Goal: Navigation & Orientation: Find specific page/section

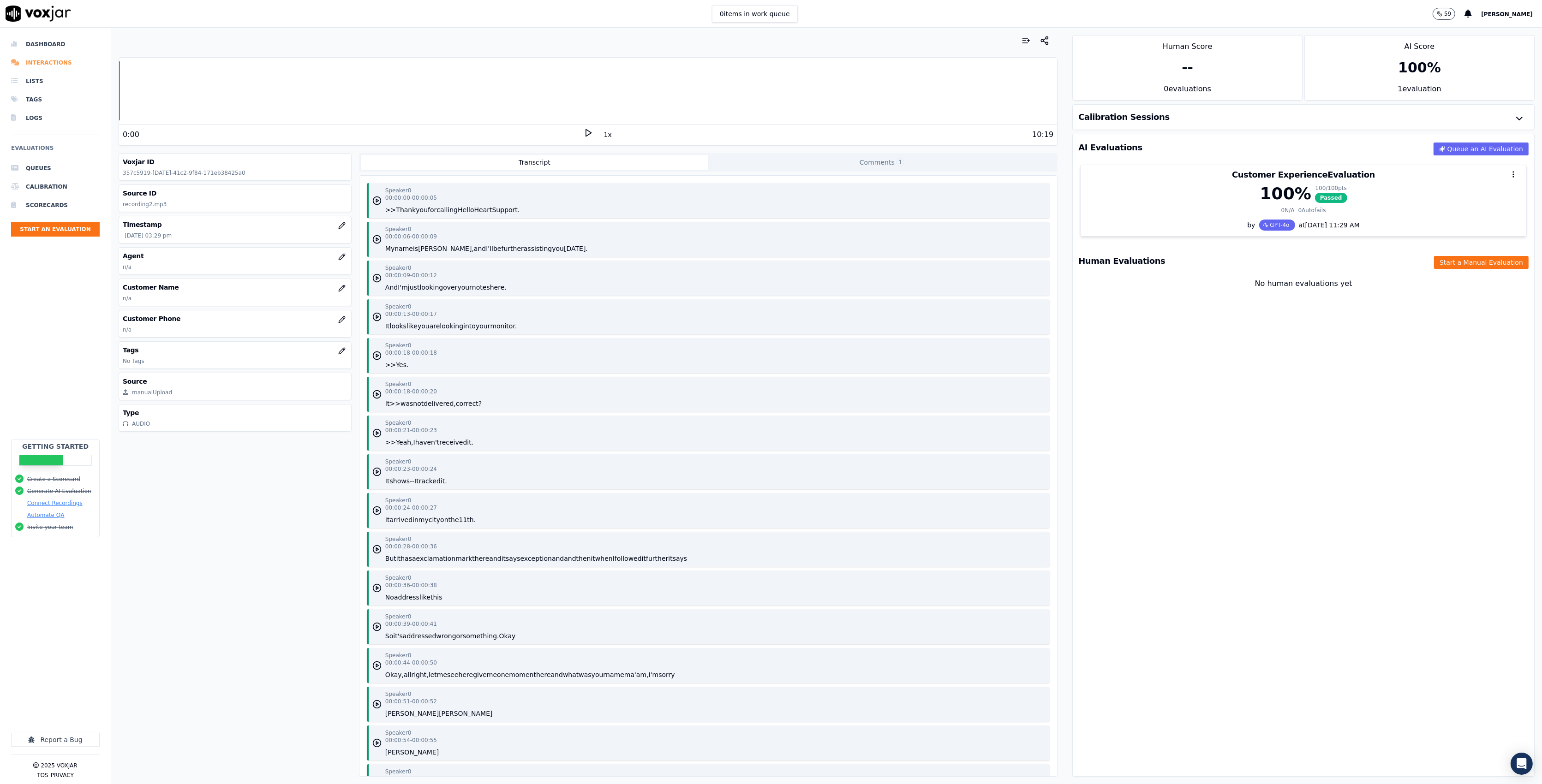
click at [53, 61] on li "Interactions" at bounding box center [55, 62] width 88 height 18
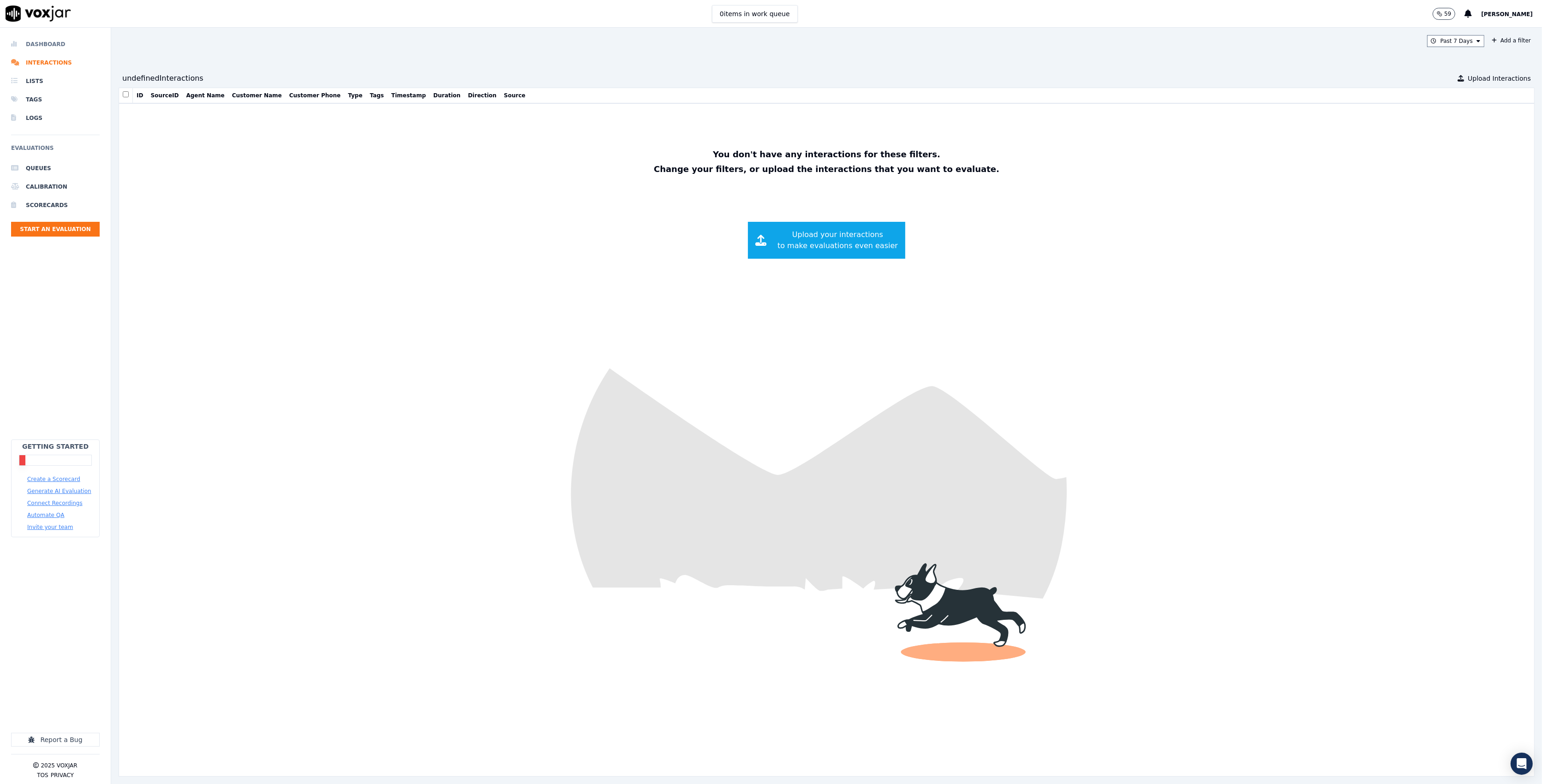
click at [45, 43] on li "Dashboard" at bounding box center [55, 44] width 88 height 18
